Goal: Navigation & Orientation: Find specific page/section

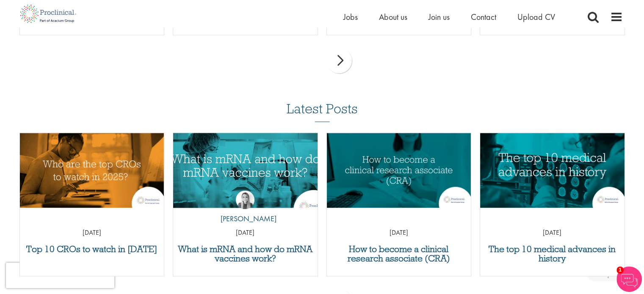
scroll to position [1030, 0]
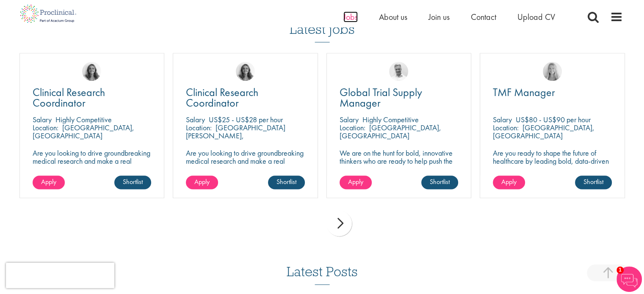
click at [347, 17] on span "Jobs" at bounding box center [350, 16] width 14 height 11
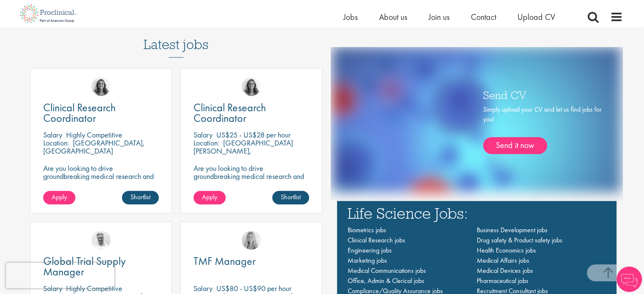
scroll to position [551, 0]
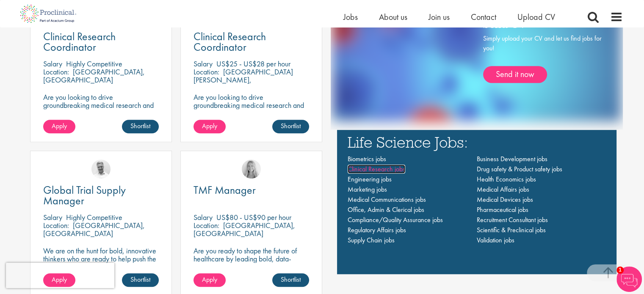
click at [386, 172] on span "Clinical Research jobs" at bounding box center [377, 169] width 58 height 9
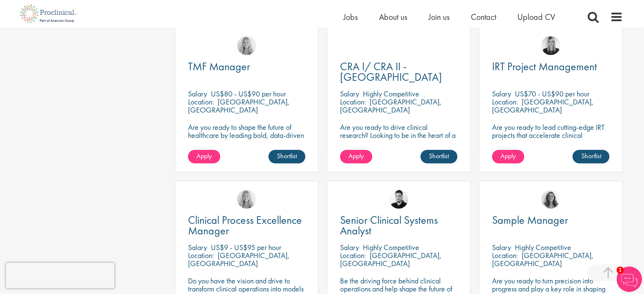
scroll to position [381, 0]
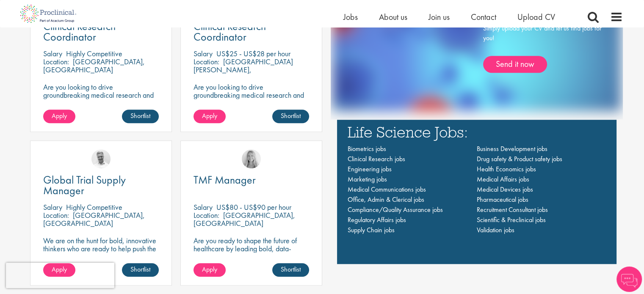
scroll to position [551, 0]
